Goal: Complete application form

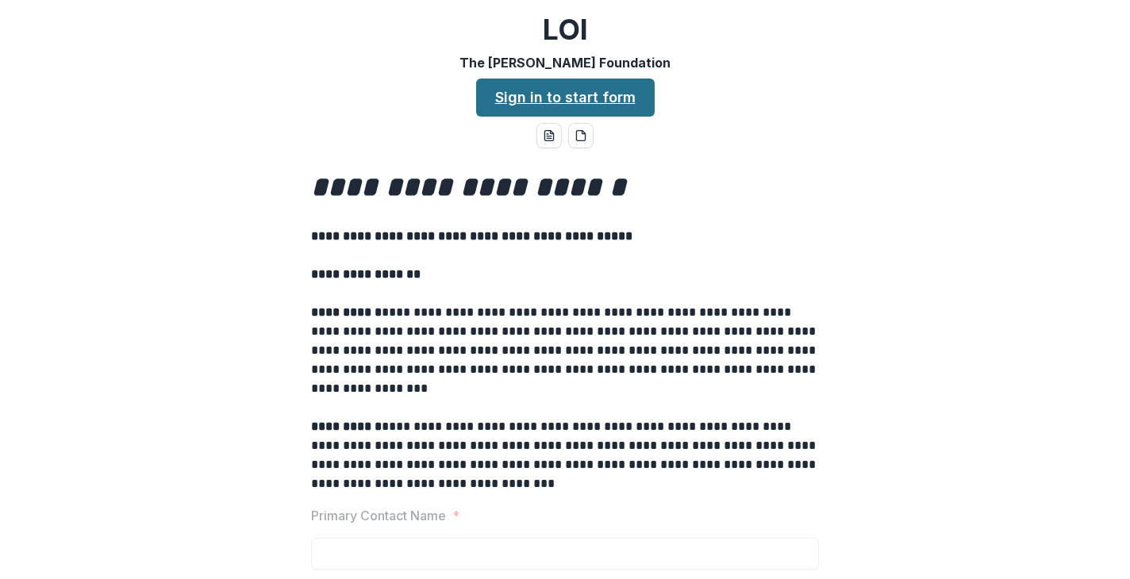
click at [553, 103] on link "Sign in to start form" at bounding box center [565, 98] width 178 height 38
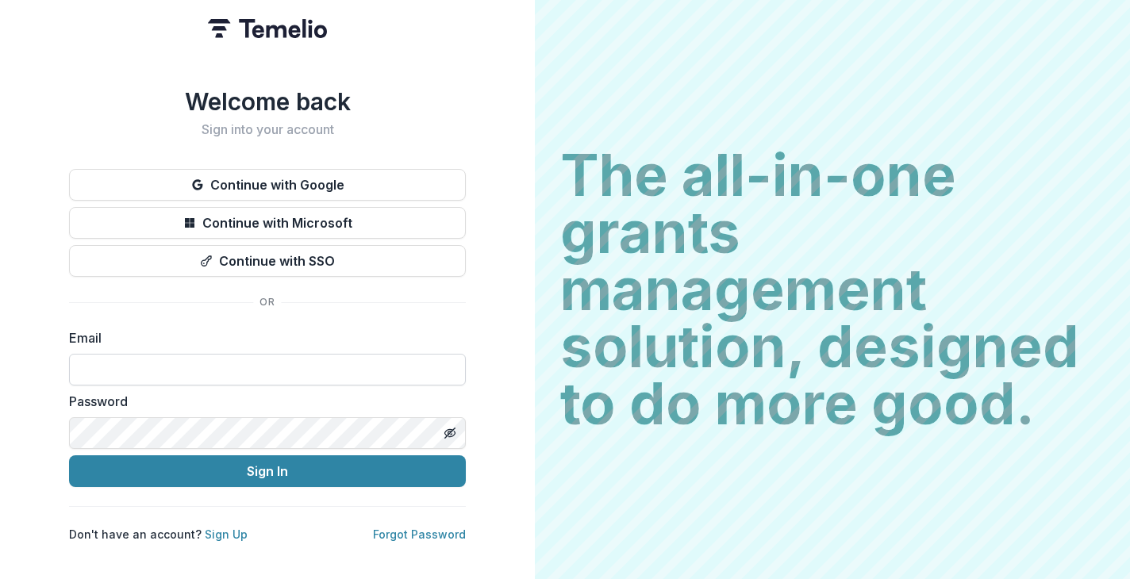
click at [165, 359] on input at bounding box center [267, 370] width 397 height 32
type input "**********"
click at [451, 434] on icon "Toggle password visibility" at bounding box center [451, 434] width 1 height 1
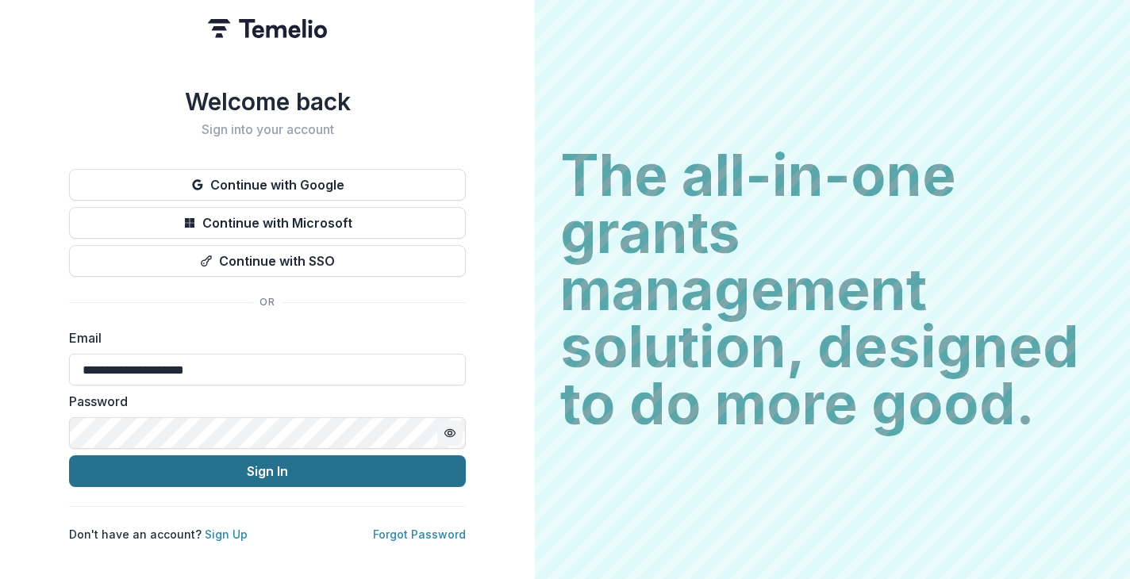
click at [286, 460] on button "Sign In" at bounding box center [267, 471] width 397 height 32
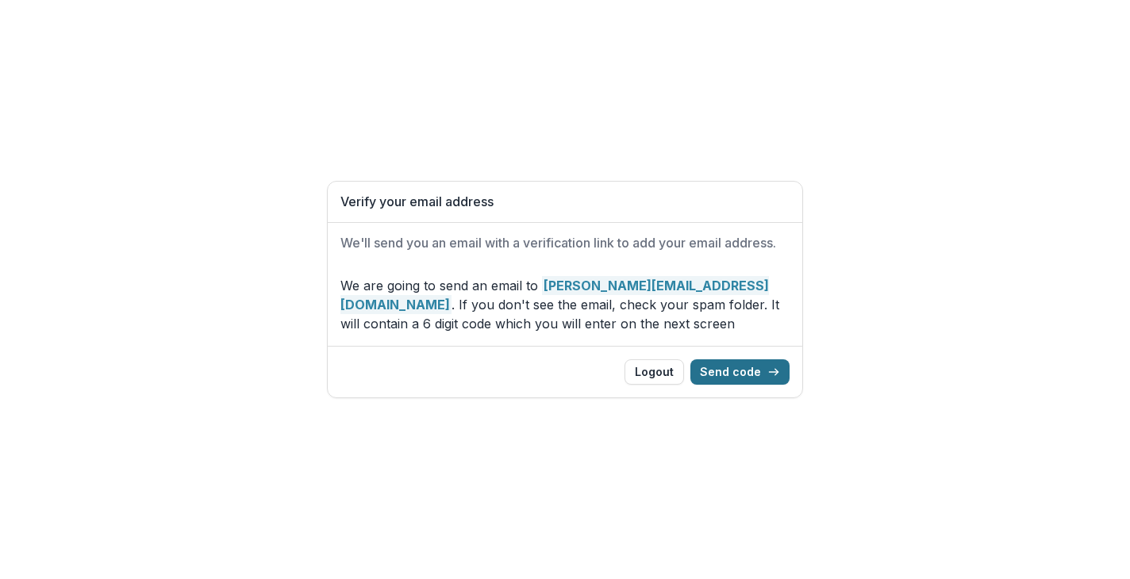
click at [748, 370] on button "Send code" at bounding box center [739, 371] width 99 height 25
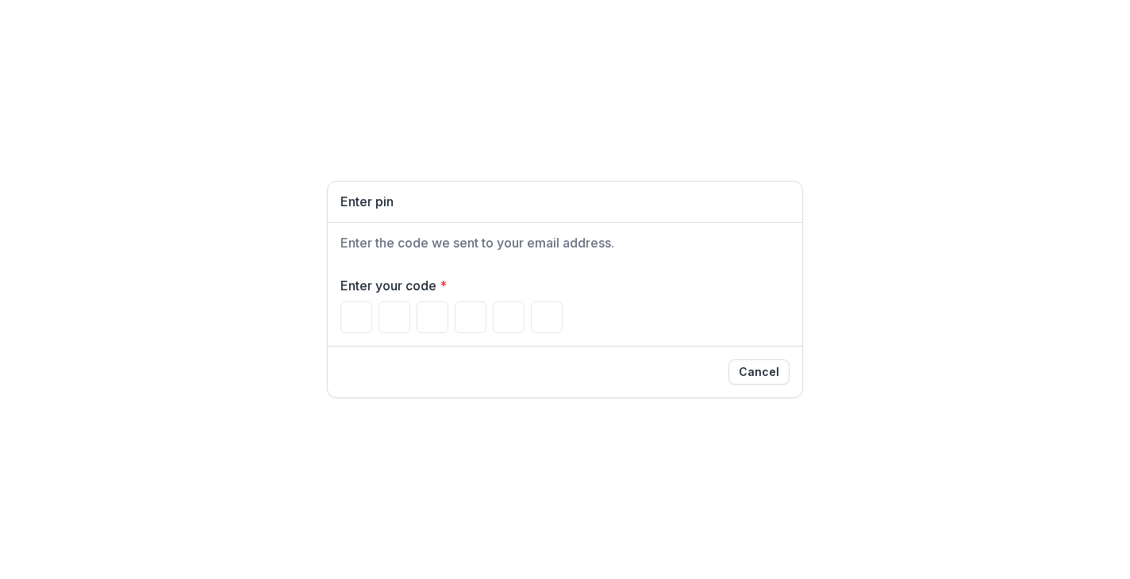
type input "*"
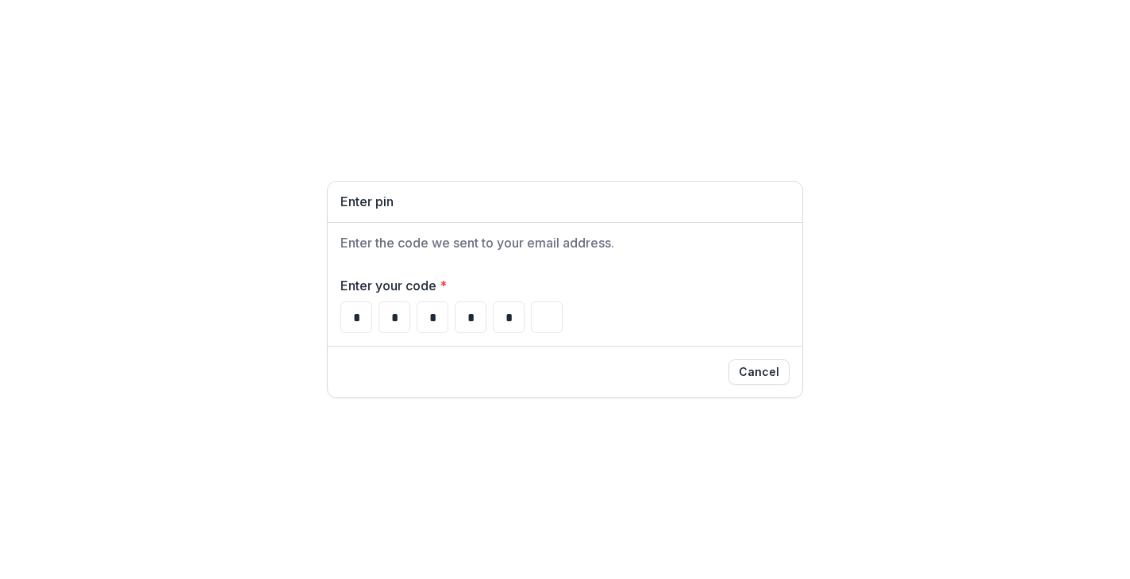
type input "*"
